Goal: Complete application form

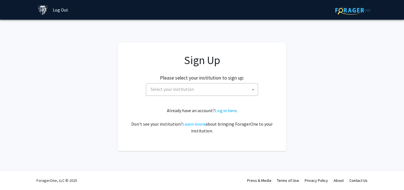
click at [172, 90] on span "Select your institution" at bounding box center [172, 89] width 43 height 6
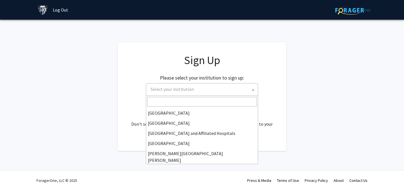
scroll to position [71, 0]
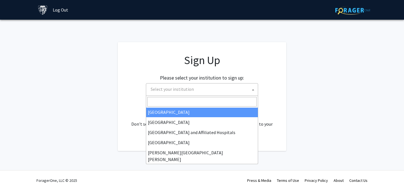
type input "j"
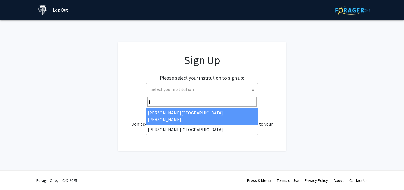
select select "1"
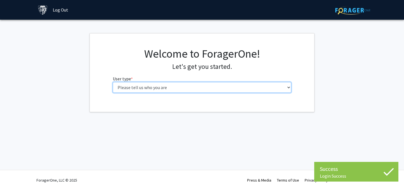
click at [196, 84] on select "Please tell us who you are Undergraduate Student Master's Student Doctoral Cand…" at bounding box center [202, 87] width 179 height 11
select select "2: masters"
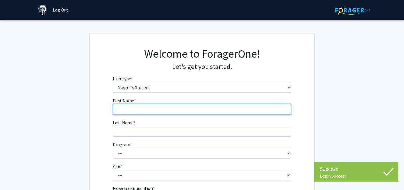
click at [150, 109] on input "First Name * required" at bounding box center [202, 109] width 179 height 11
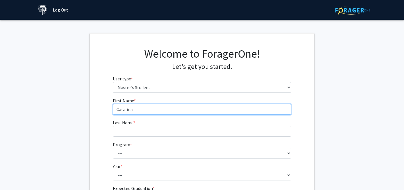
type input "Catalina"
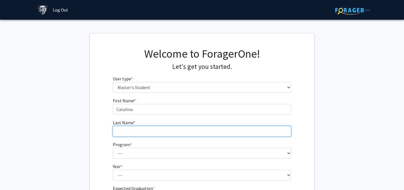
click at [135, 133] on input "Last Name * required" at bounding box center [202, 131] width 179 height 11
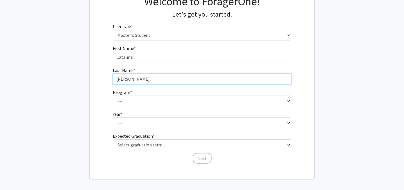
scroll to position [57, 0]
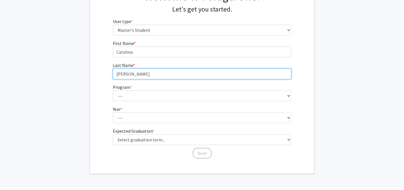
type input "[PERSON_NAME]"
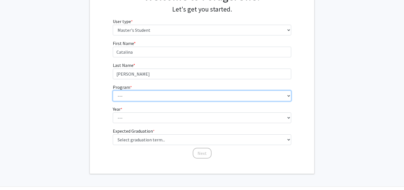
click at [135, 93] on select "--- Anatomy Education Applied and Computational Mathematics Applied Biomedical …" at bounding box center [202, 95] width 179 height 11
select select "42: 31"
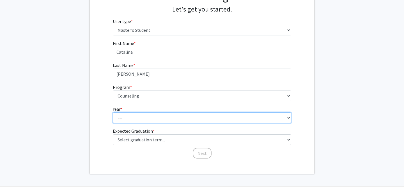
click at [141, 116] on select "--- First Year Second Year" at bounding box center [202, 117] width 179 height 11
select select "1: first_year"
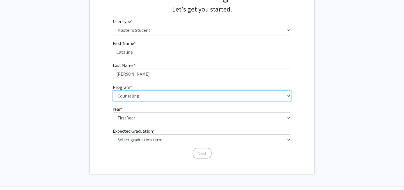
click at [143, 98] on select "--- Anatomy Education Applied and Computational Mathematics Applied Biomedical …" at bounding box center [202, 95] width 179 height 11
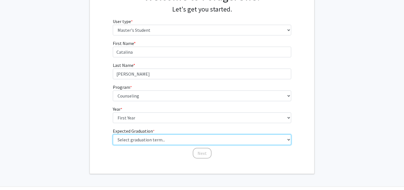
click at [139, 140] on select "Select graduation term... Spring 2025 Summer 2025 Fall 2025 Winter 2025 Spring …" at bounding box center [202, 139] width 179 height 11
select select "13: spring_2028"
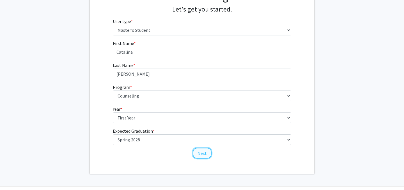
click at [203, 152] on button "Next" at bounding box center [202, 153] width 19 height 11
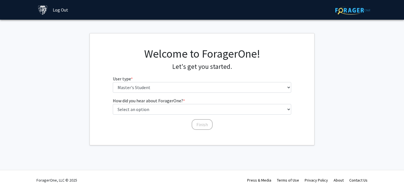
scroll to position [0, 0]
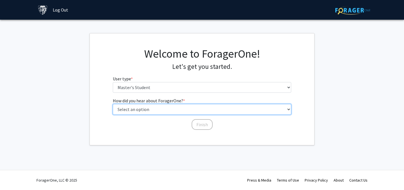
click at [157, 112] on select "Select an option Peer/student recommendation Faculty/staff recommendation Unive…" at bounding box center [202, 109] width 179 height 11
select select "3: university_website"
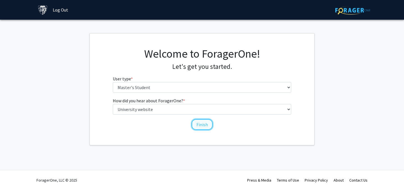
click at [197, 126] on button "Finish" at bounding box center [202, 124] width 21 height 11
